Goal: Find specific page/section

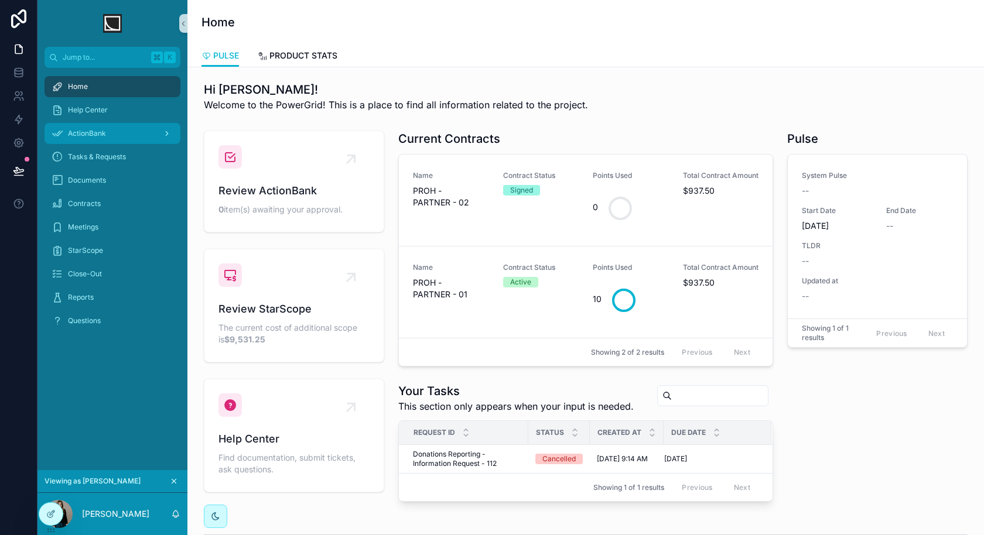
click at [138, 131] on div "ActionBank" at bounding box center [113, 133] width 122 height 19
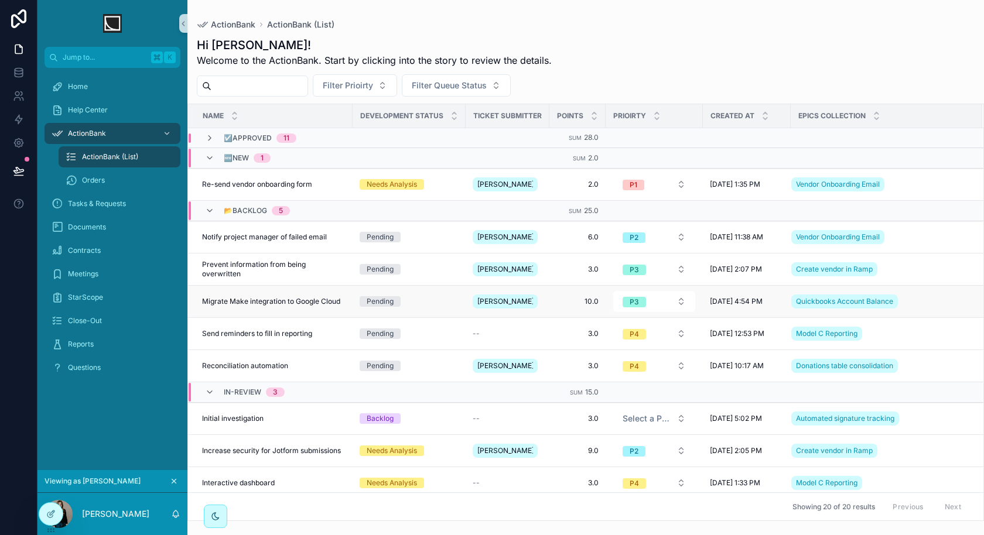
scroll to position [16, 0]
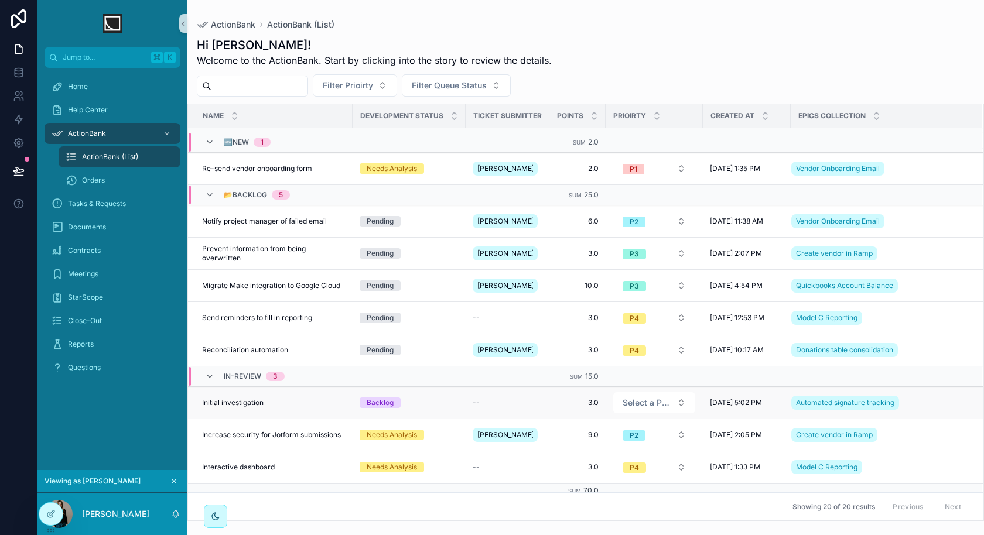
click at [300, 401] on div "Initial investigation Initial investigation" at bounding box center [273, 402] width 143 height 9
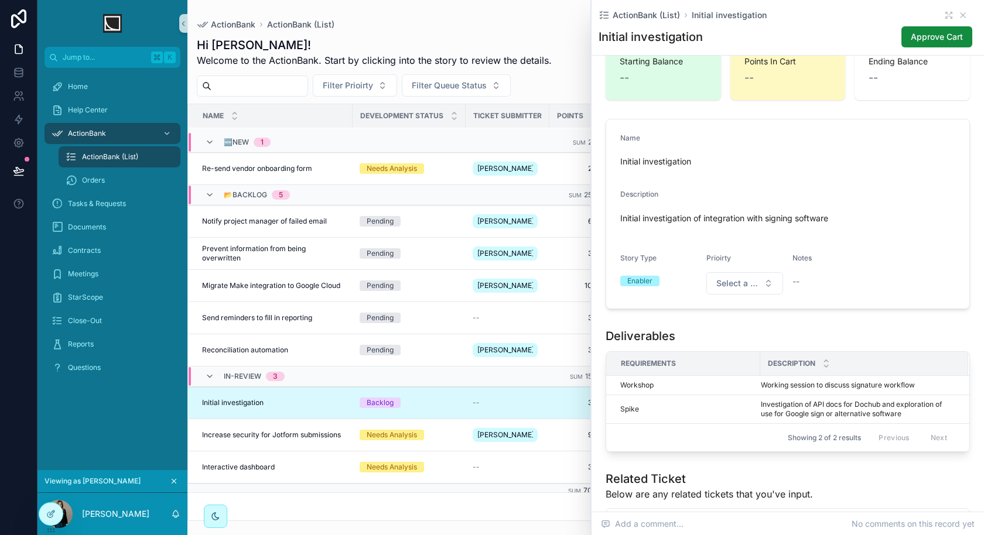
scroll to position [482, 0]
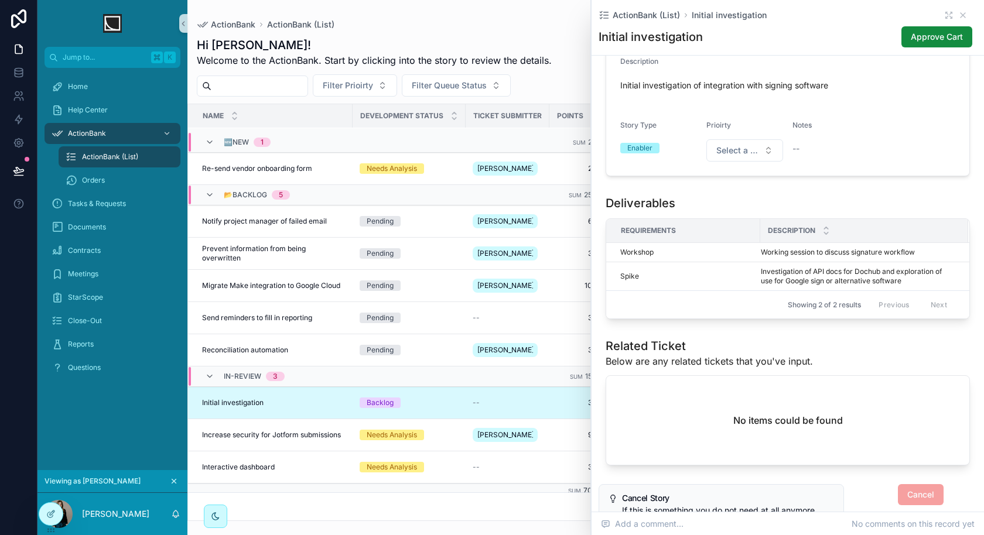
click at [551, 29] on div "ActionBank ActionBank (List)" at bounding box center [586, 24] width 778 height 11
click at [965, 11] on icon "scrollable content" at bounding box center [962, 15] width 9 height 9
